Goal: Use online tool/utility: Utilize a website feature to perform a specific function

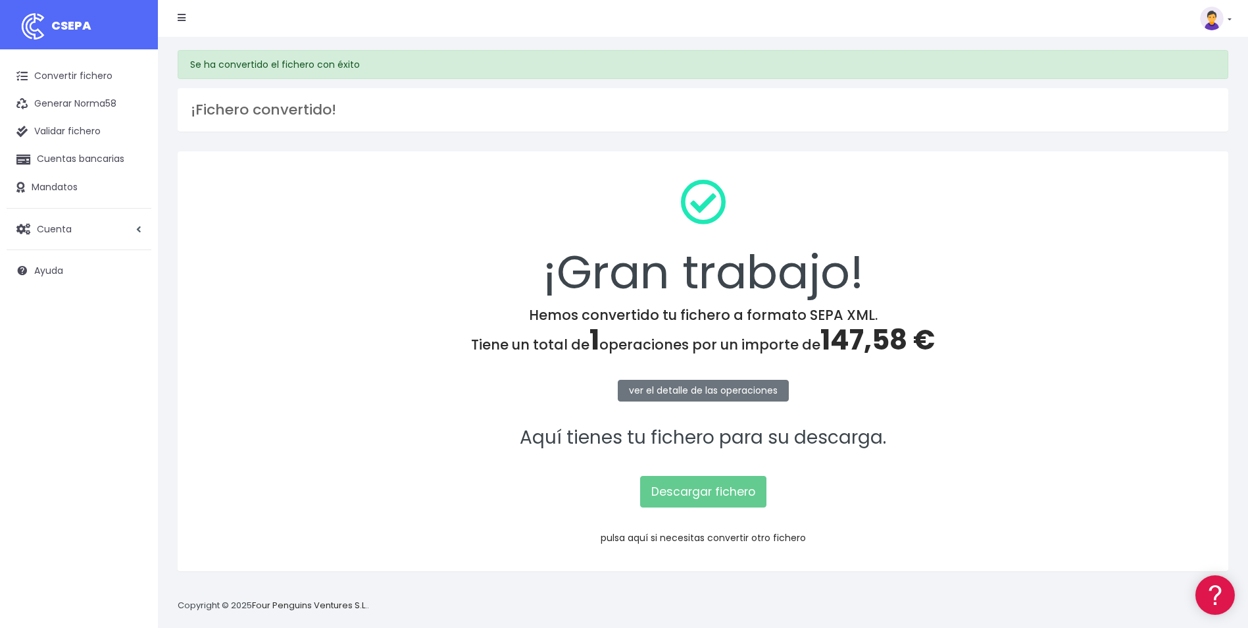
click at [715, 538] on link "pulsa aquí si necesitas convertir otro fichero" at bounding box center [703, 537] width 205 height 13
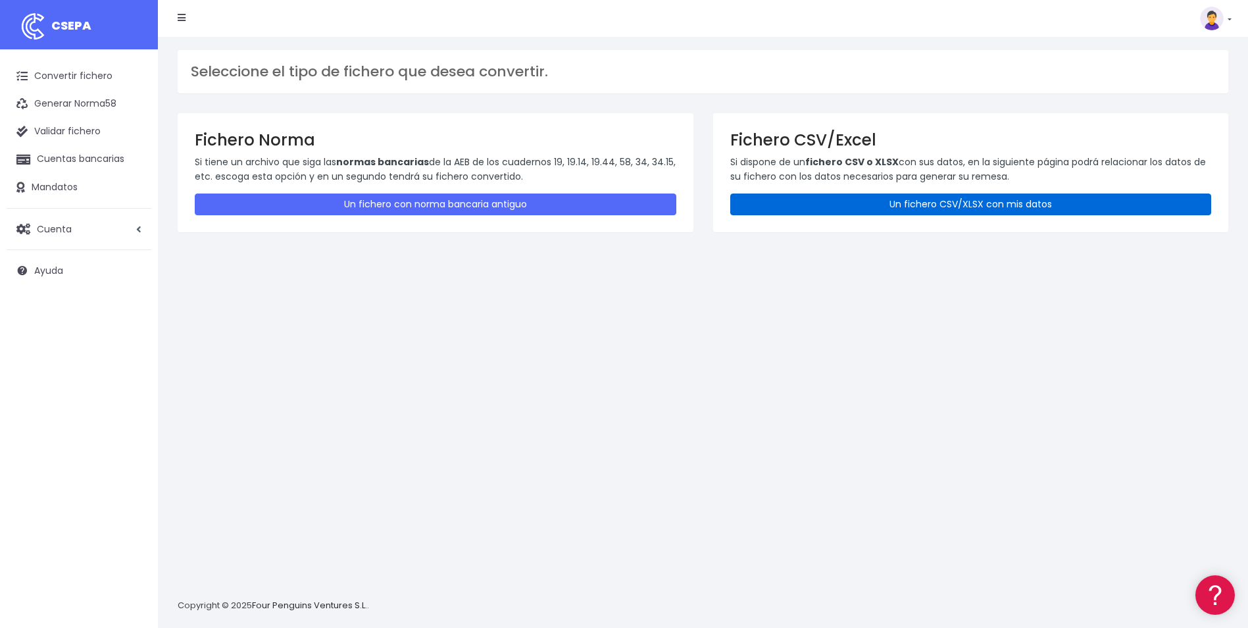
click at [930, 204] on link "Un fichero CSV/XLSX con mis datos" at bounding box center [971, 204] width 482 height 22
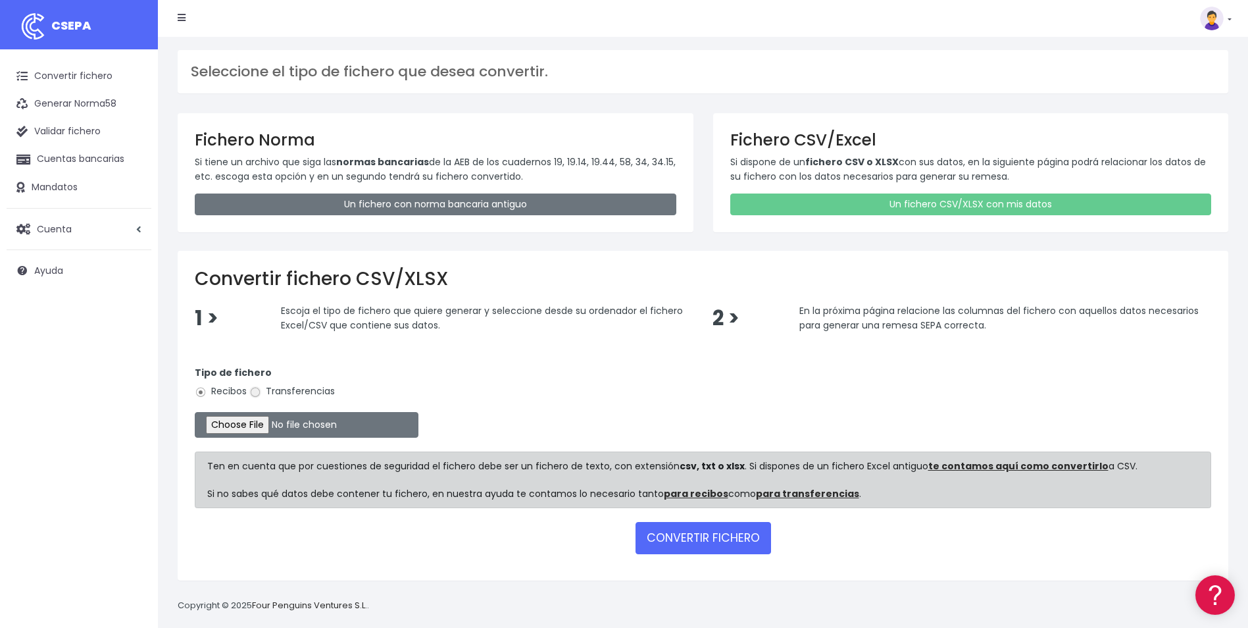
click at [255, 393] on input "Transferencias" at bounding box center [255, 392] width 12 height 12
radio input "true"
click at [247, 428] on input "file" at bounding box center [307, 425] width 224 height 26
type input "C:\fakepath\Copia de Copia de TSF_BVACAS_YOLANDA_OCTUBRE_1DIA.csv"
click at [711, 532] on button "CONVERTIR FICHERO" at bounding box center [704, 538] width 136 height 32
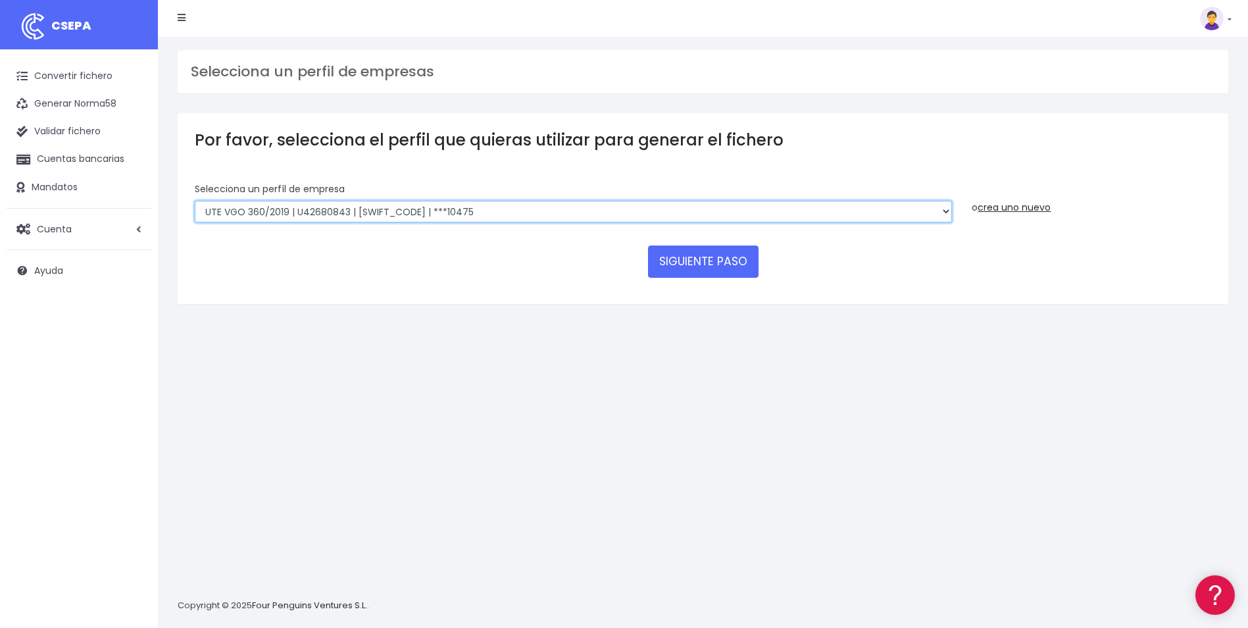
click at [549, 207] on select "INSTITUTO MEDITERRANEO DE ESTUDIOS DE PR | ES91001B53342739 | BSCHESMMXXX | ***…" at bounding box center [573, 212] width 757 height 22
select select "1887"
click at [195, 201] on select "INSTITUTO MEDITERRANEO DE ESTUDIOS DE PR | ES91001B53342739 | BSCHESMMXXX | ***…" at bounding box center [573, 212] width 757 height 22
click at [722, 251] on button "SIGUIENTE PASO" at bounding box center [703, 261] width 111 height 32
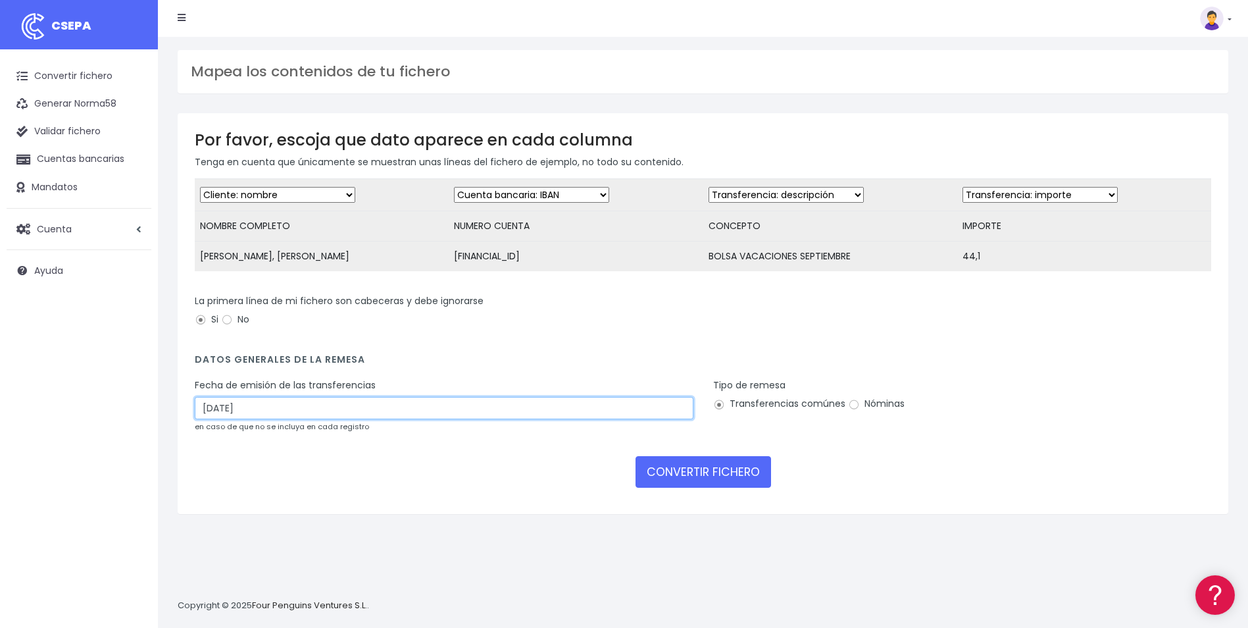
click at [452, 416] on input "[DATE]" at bounding box center [444, 408] width 499 height 22
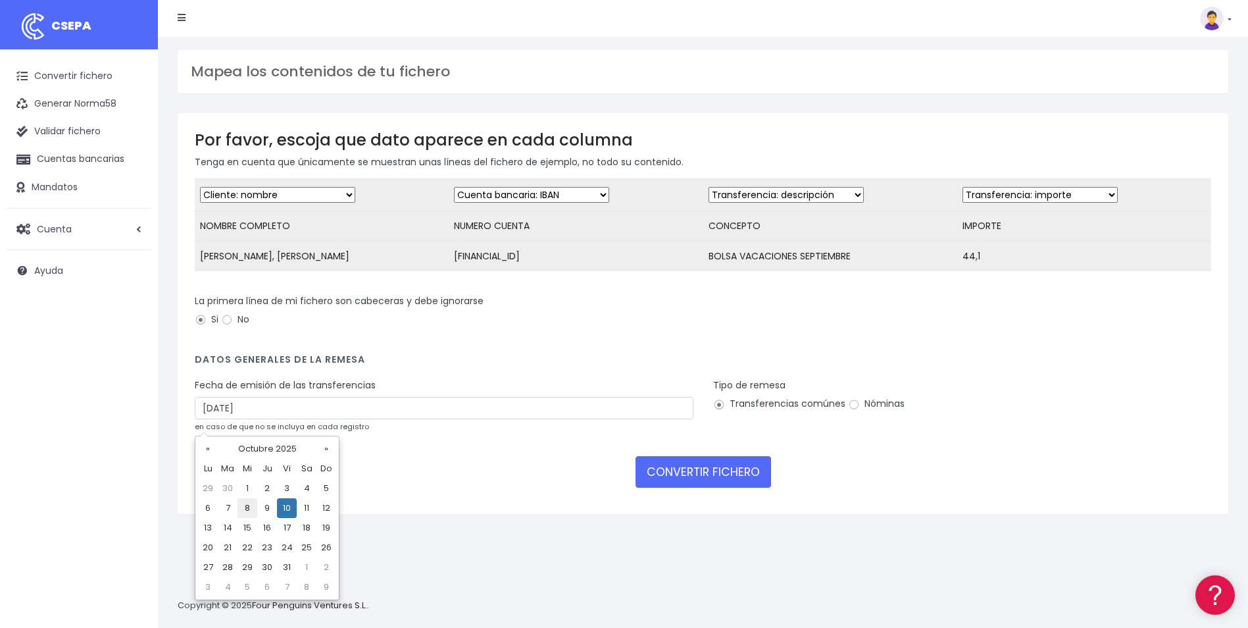
click at [247, 510] on td "8" at bounding box center [248, 508] width 20 height 20
type input "08/10/2025"
click at [849, 411] on input "Nóminas" at bounding box center [854, 405] width 12 height 12
radio input "true"
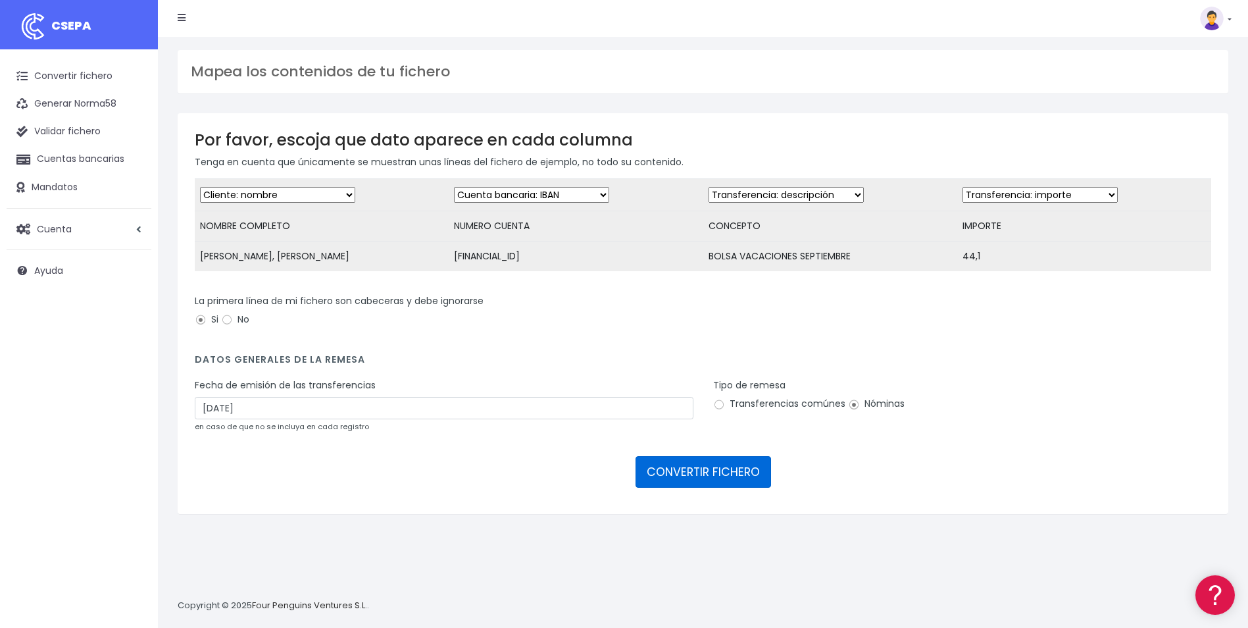
click at [712, 476] on button "CONVERTIR FICHERO" at bounding box center [704, 472] width 136 height 32
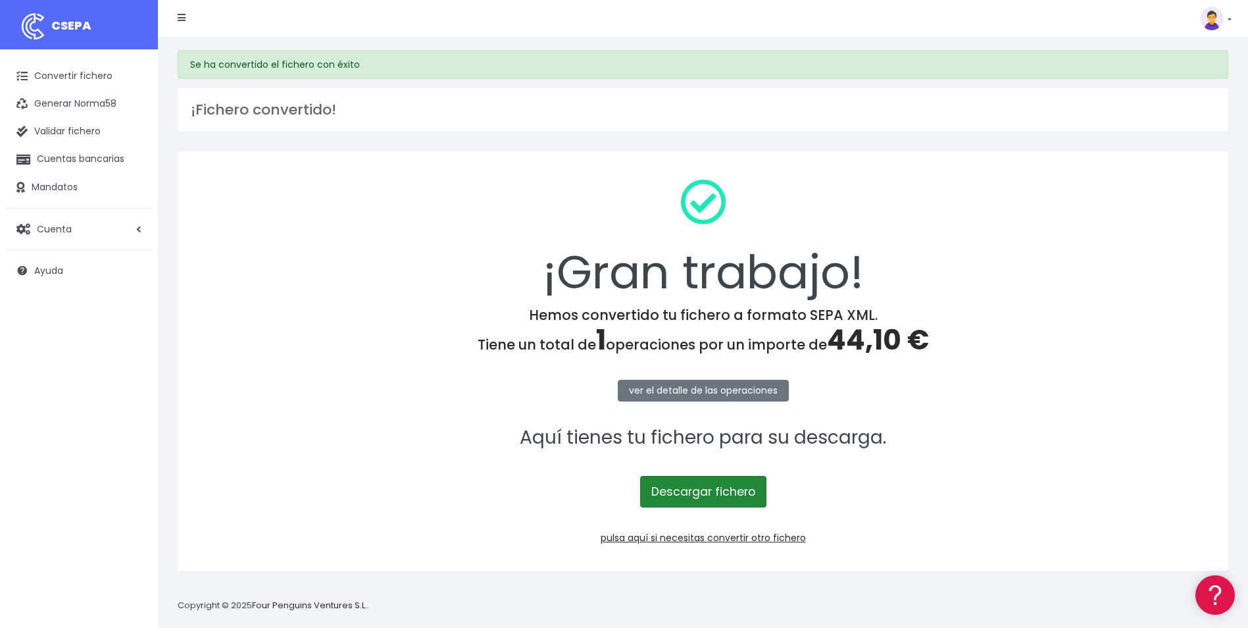
click at [709, 483] on link "Descargar fichero" at bounding box center [703, 492] width 126 height 32
